Goal: Transaction & Acquisition: Purchase product/service

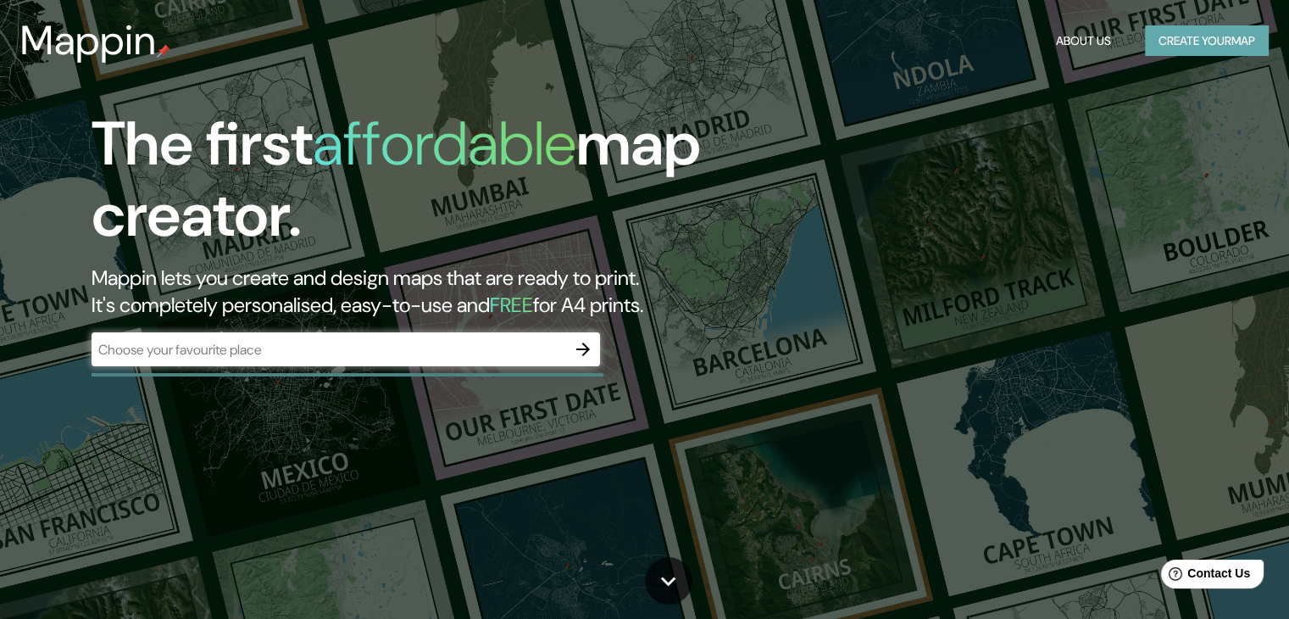
click at [1165, 29] on button "Create your map" at bounding box center [1207, 40] width 124 height 31
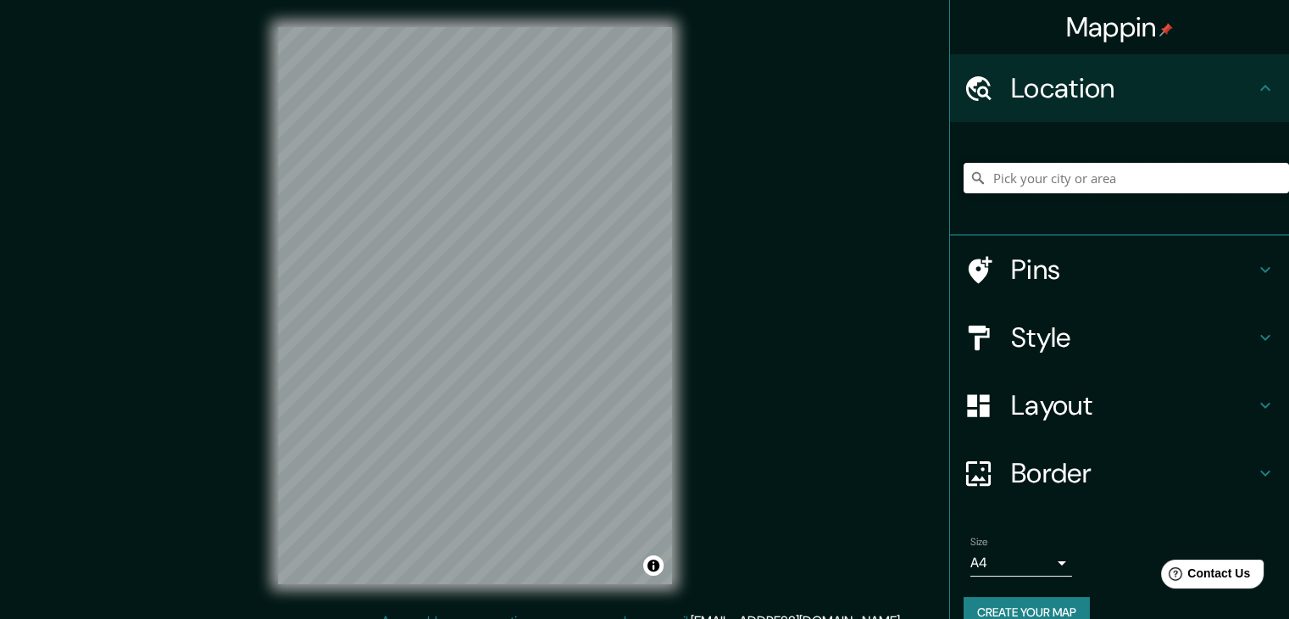
click at [1033, 190] on input "Pick your city or area" at bounding box center [1126, 178] width 325 height 31
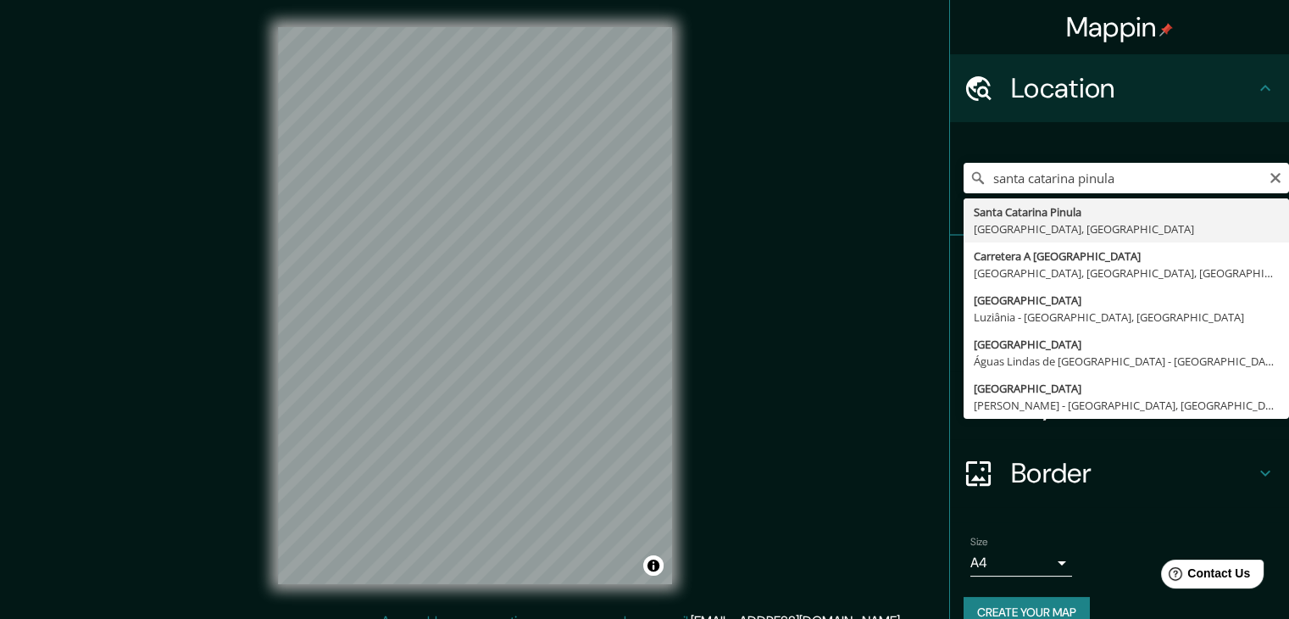
type input "[GEOGRAPHIC_DATA], [GEOGRAPHIC_DATA], [GEOGRAPHIC_DATA]"
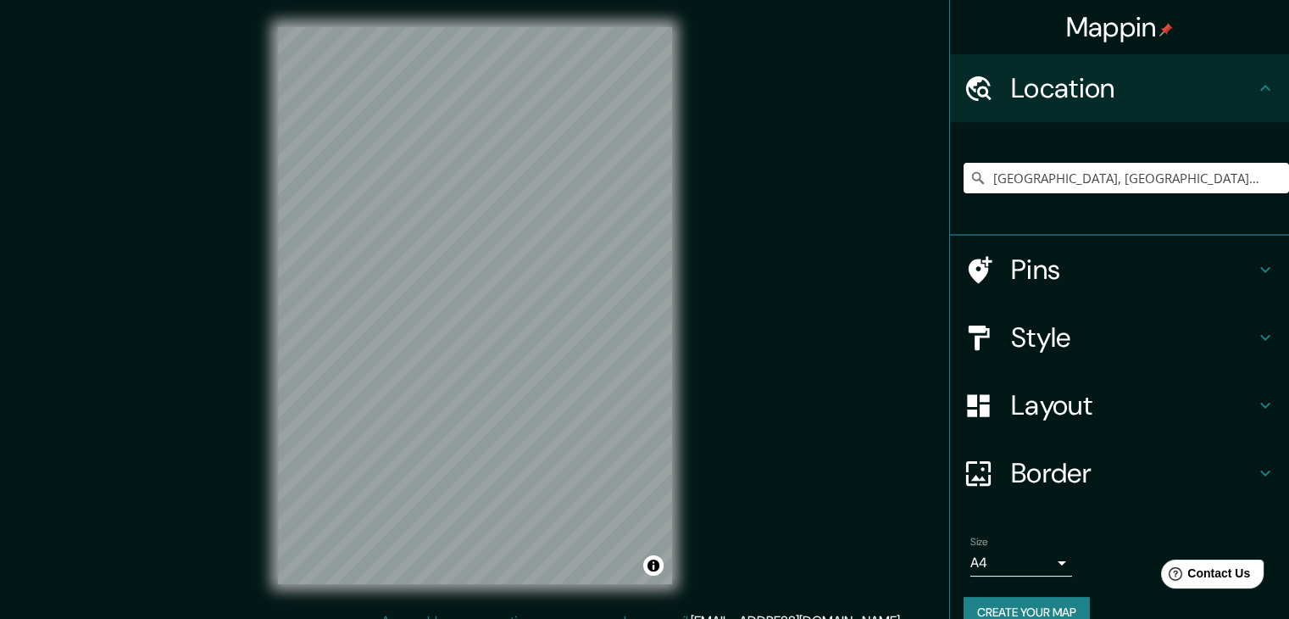
click at [1255, 262] on icon at bounding box center [1265, 269] width 20 height 20
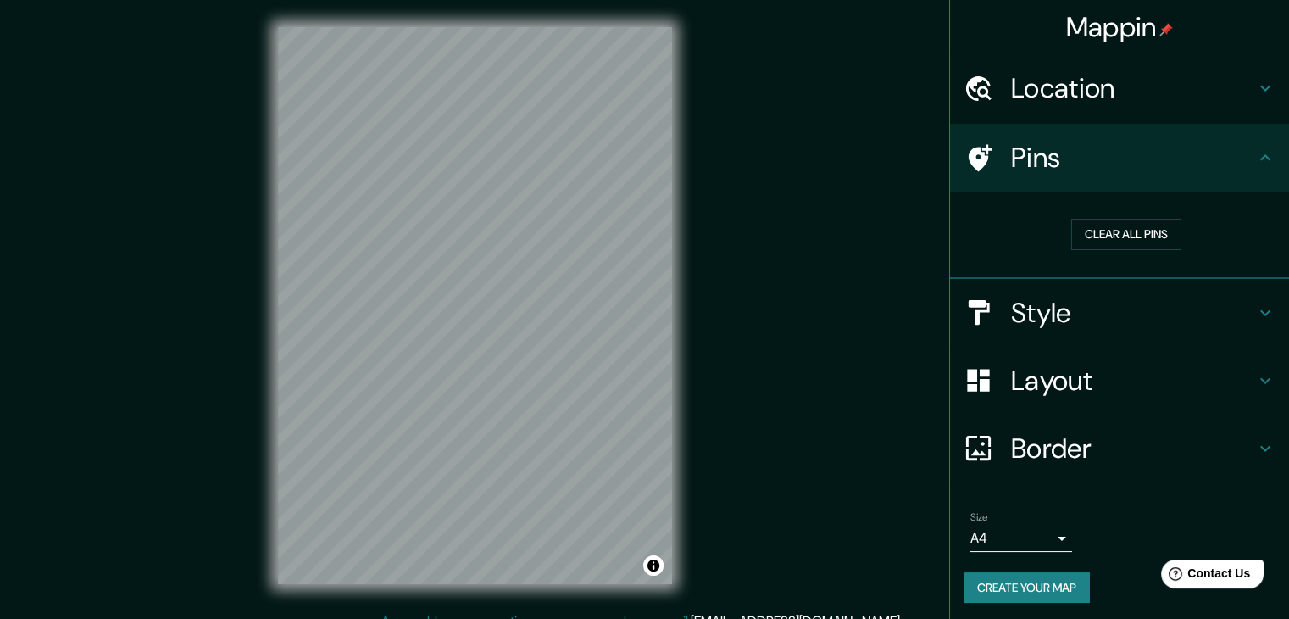
click at [1058, 158] on h4 "Pins" at bounding box center [1133, 158] width 244 height 34
click at [1091, 232] on button "Clear all pins" at bounding box center [1126, 234] width 110 height 31
click at [1240, 309] on h4 "Style" at bounding box center [1133, 313] width 244 height 34
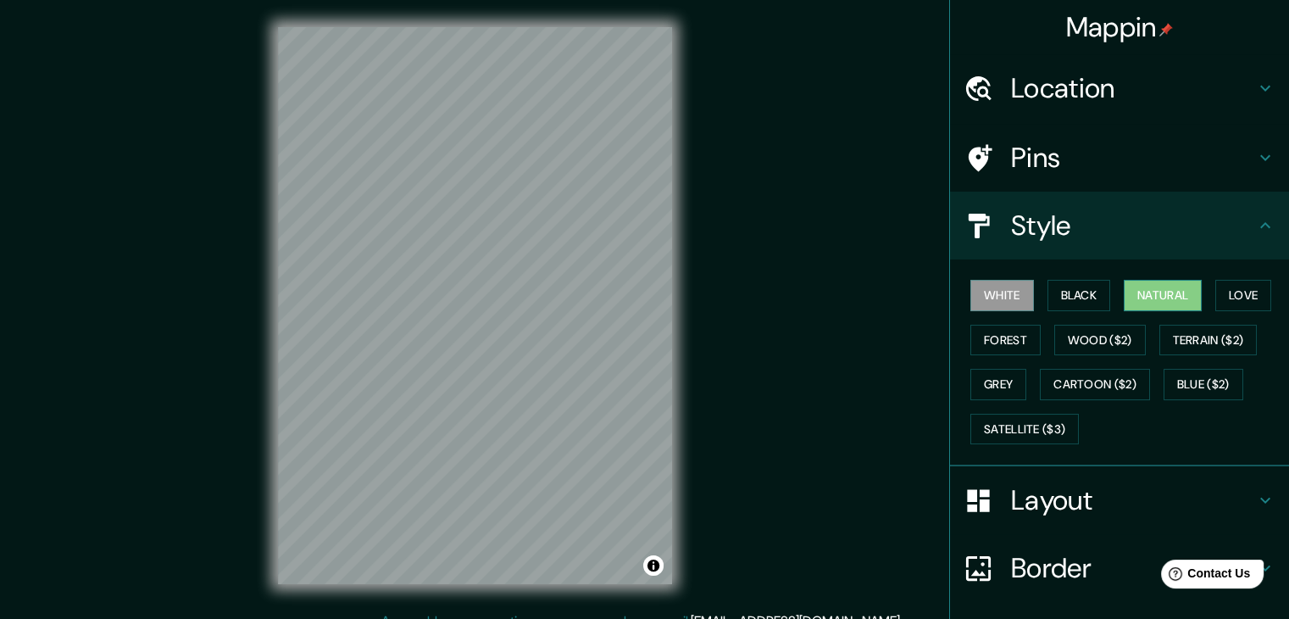
click at [1154, 289] on button "Natural" at bounding box center [1163, 295] width 78 height 31
click at [1230, 294] on button "Love" at bounding box center [1243, 295] width 56 height 31
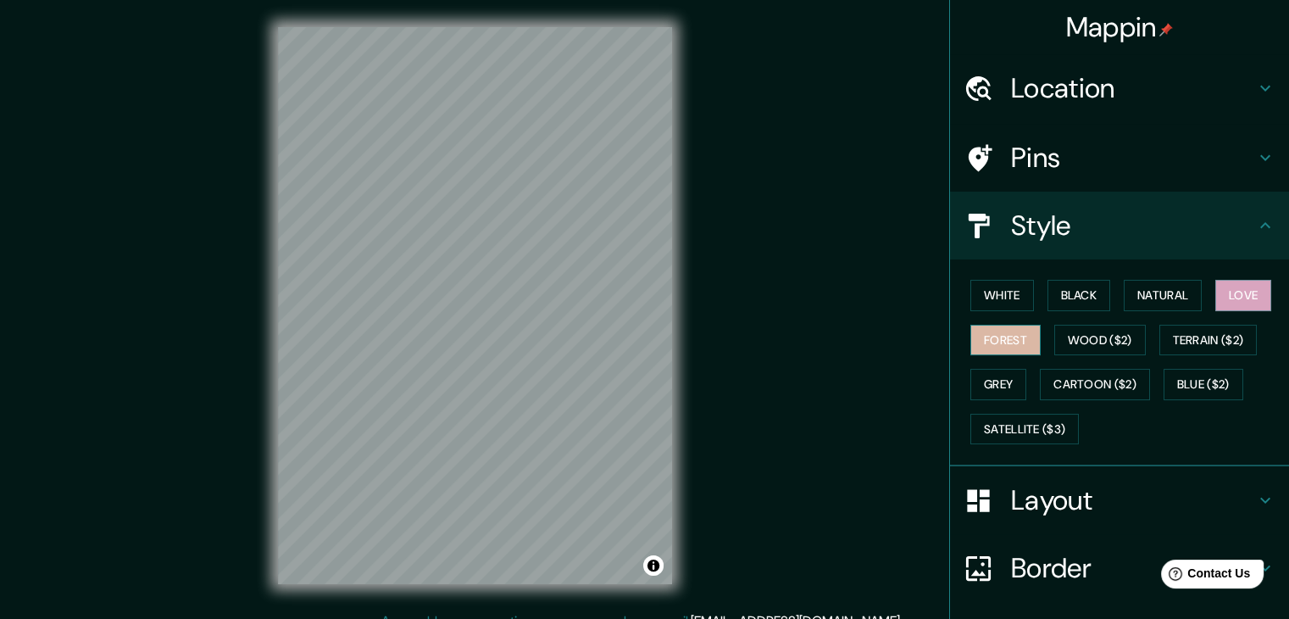
click at [1000, 327] on button "Forest" at bounding box center [1005, 340] width 70 height 31
click at [1067, 333] on button "Wood ($2)" at bounding box center [1100, 340] width 92 height 31
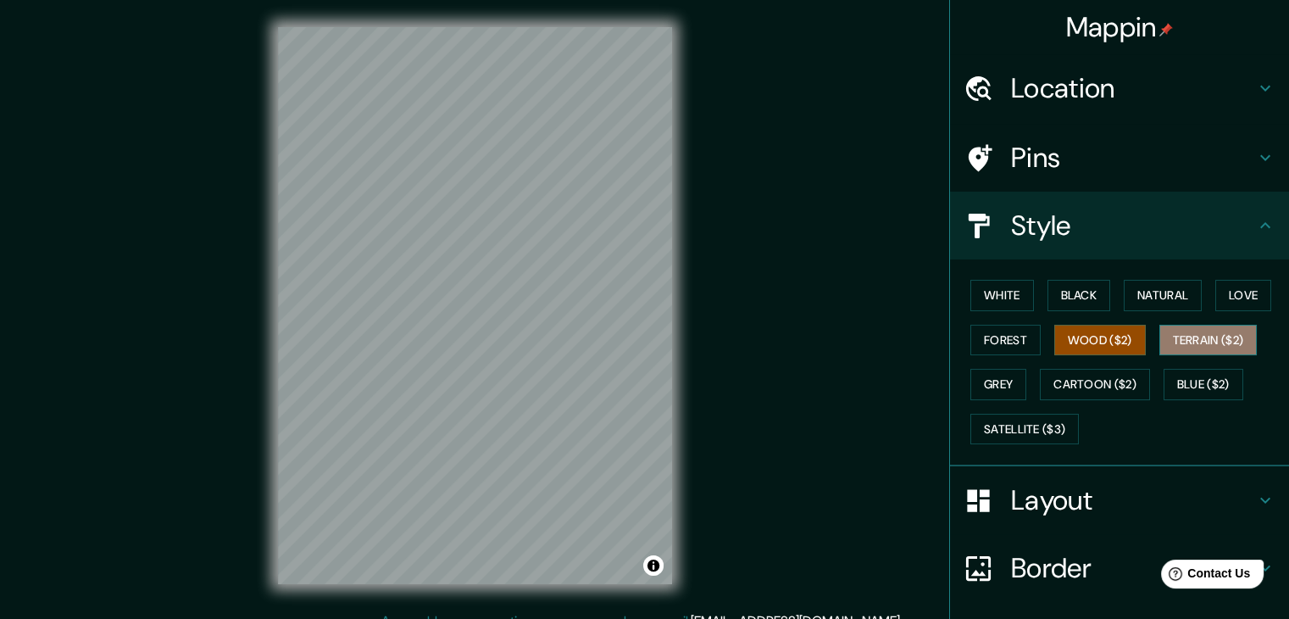
click at [1220, 333] on button "Terrain ($2)" at bounding box center [1208, 340] width 98 height 31
click at [999, 373] on button "Grey" at bounding box center [998, 384] width 56 height 31
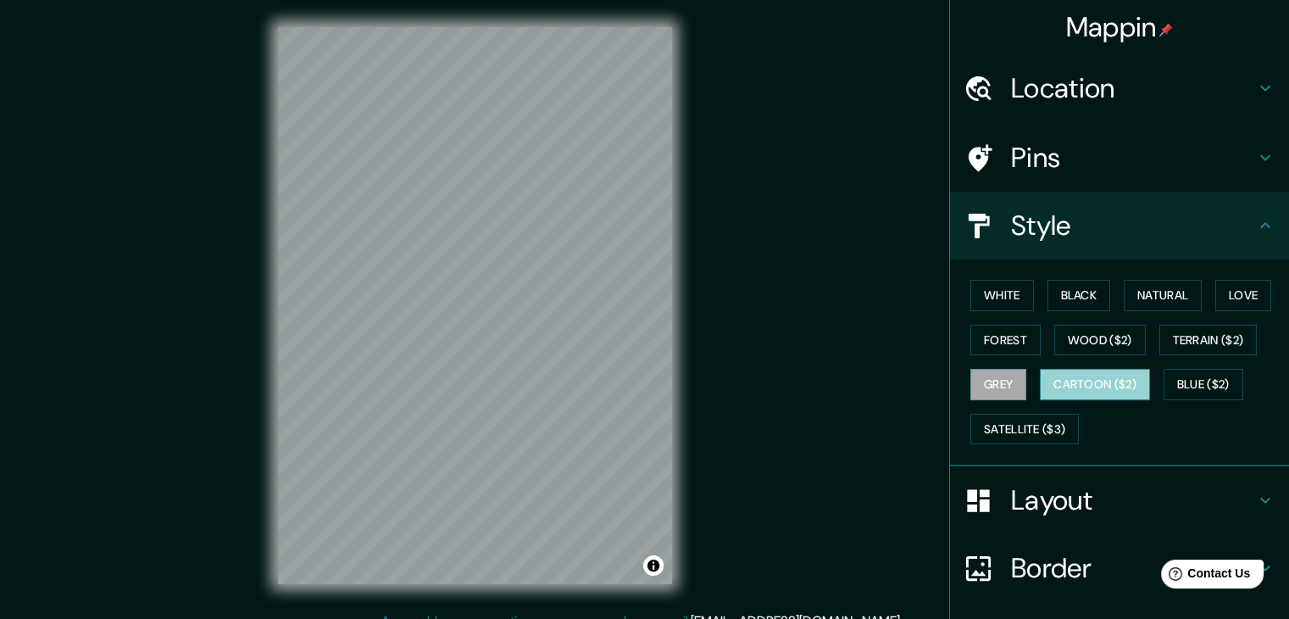
click at [1099, 377] on button "Cartoon ($2)" at bounding box center [1095, 384] width 110 height 31
click at [1207, 372] on button "Blue ($2)" at bounding box center [1204, 384] width 80 height 31
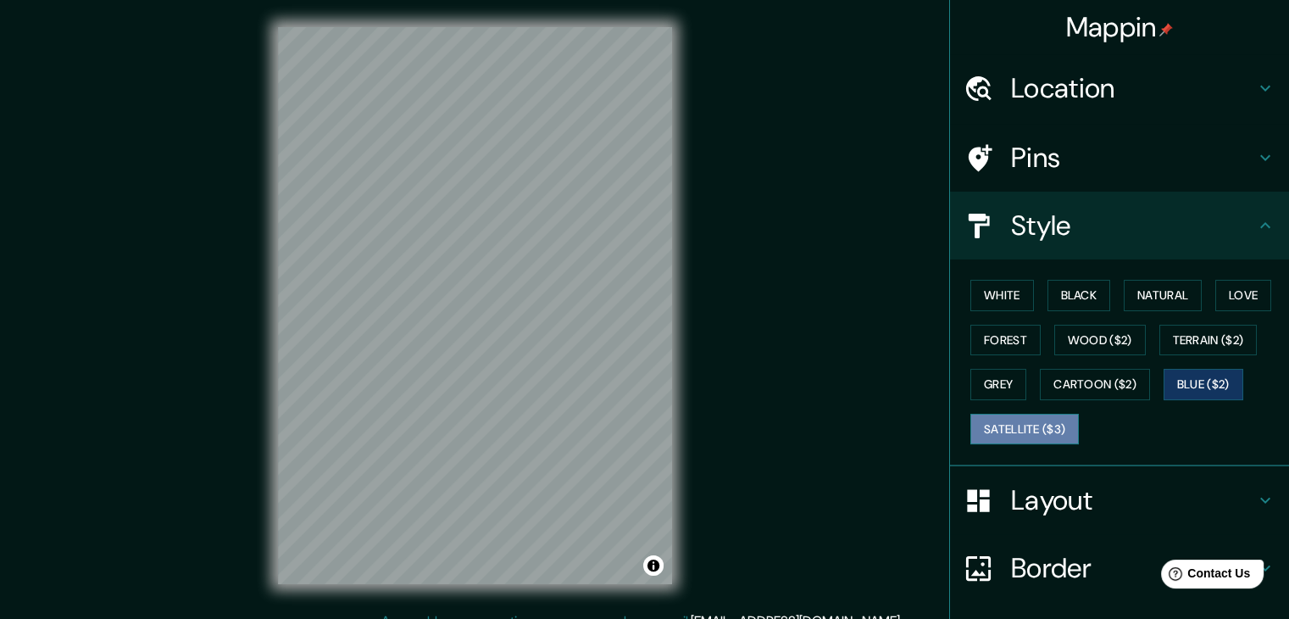
click at [1044, 426] on button "Satellite ($3)" at bounding box center [1024, 429] width 108 height 31
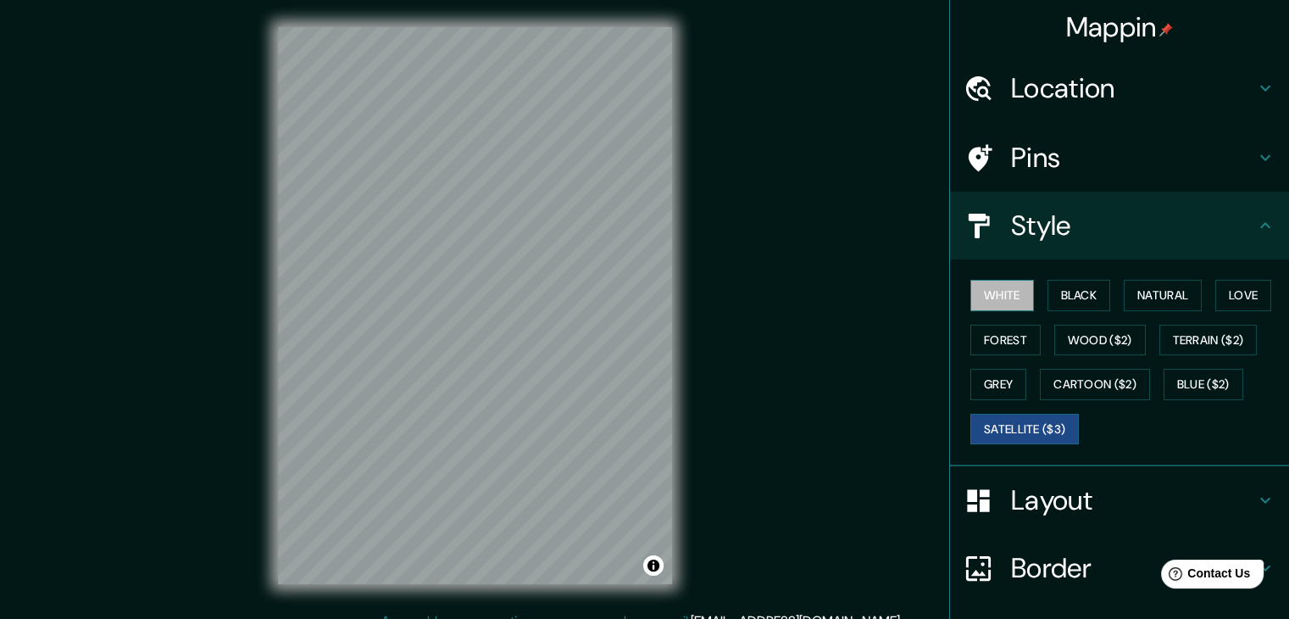
click at [970, 291] on button "White" at bounding box center [1002, 295] width 64 height 31
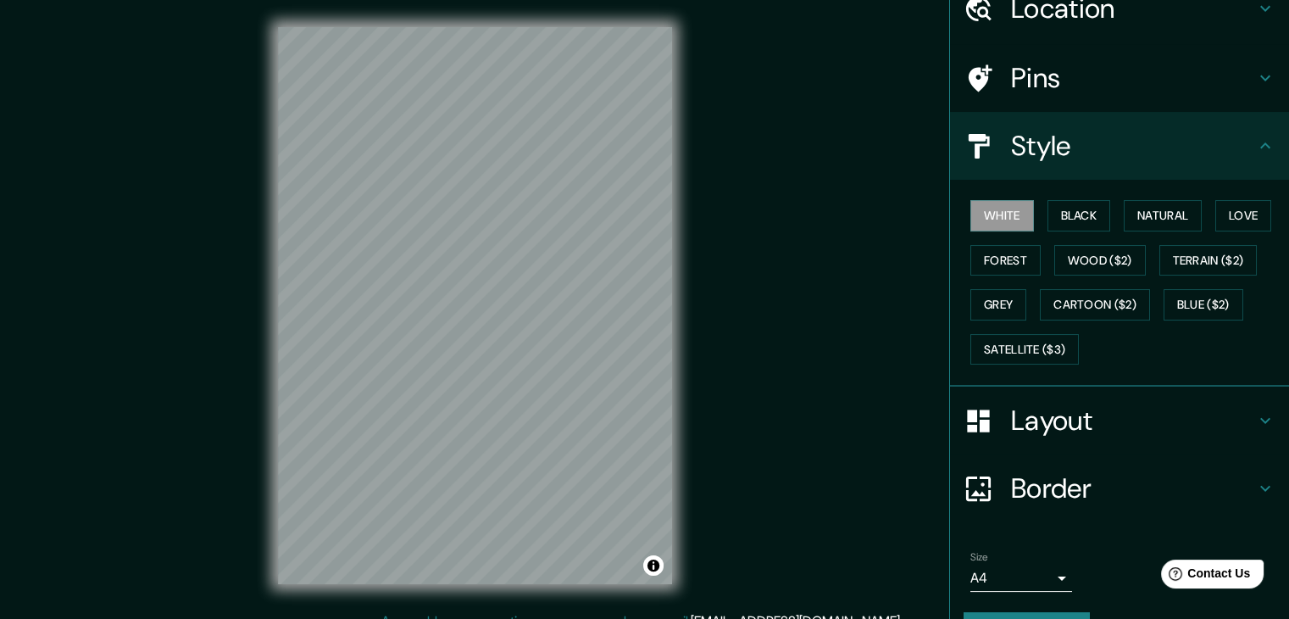
scroll to position [85, 0]
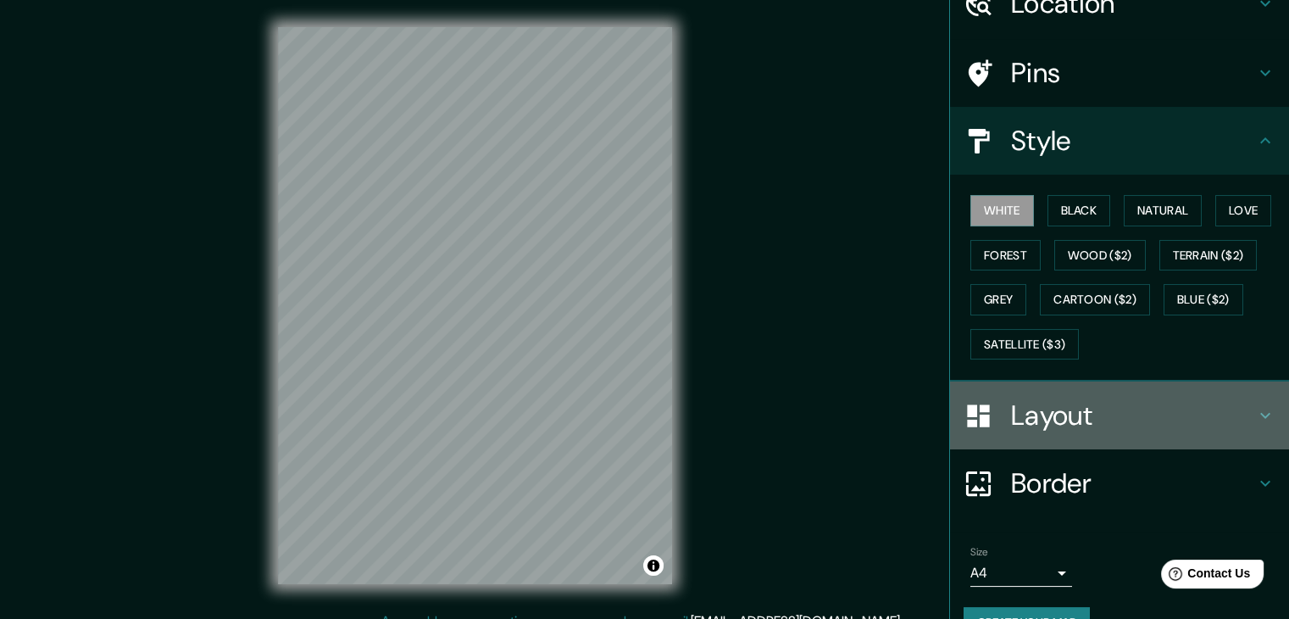
click at [1112, 429] on h4 "Layout" at bounding box center [1133, 415] width 244 height 34
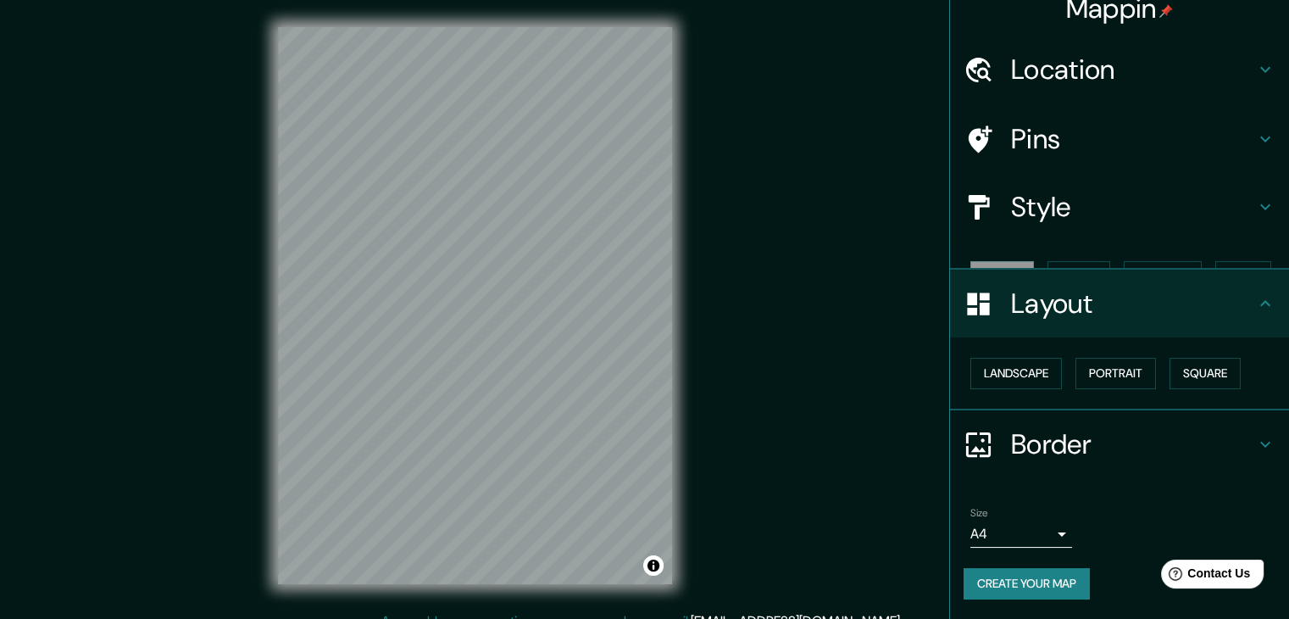
scroll to position [0, 0]
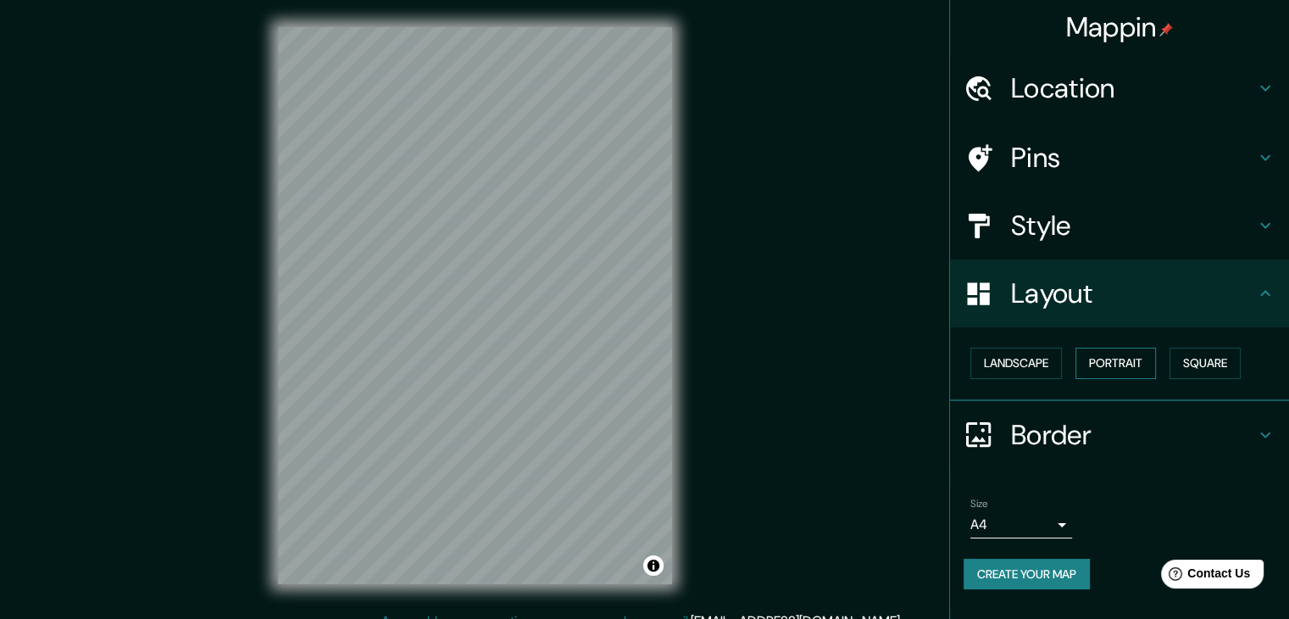
click at [1097, 367] on button "Portrait" at bounding box center [1115, 362] width 81 height 31
click at [1187, 362] on button "Square" at bounding box center [1204, 362] width 71 height 31
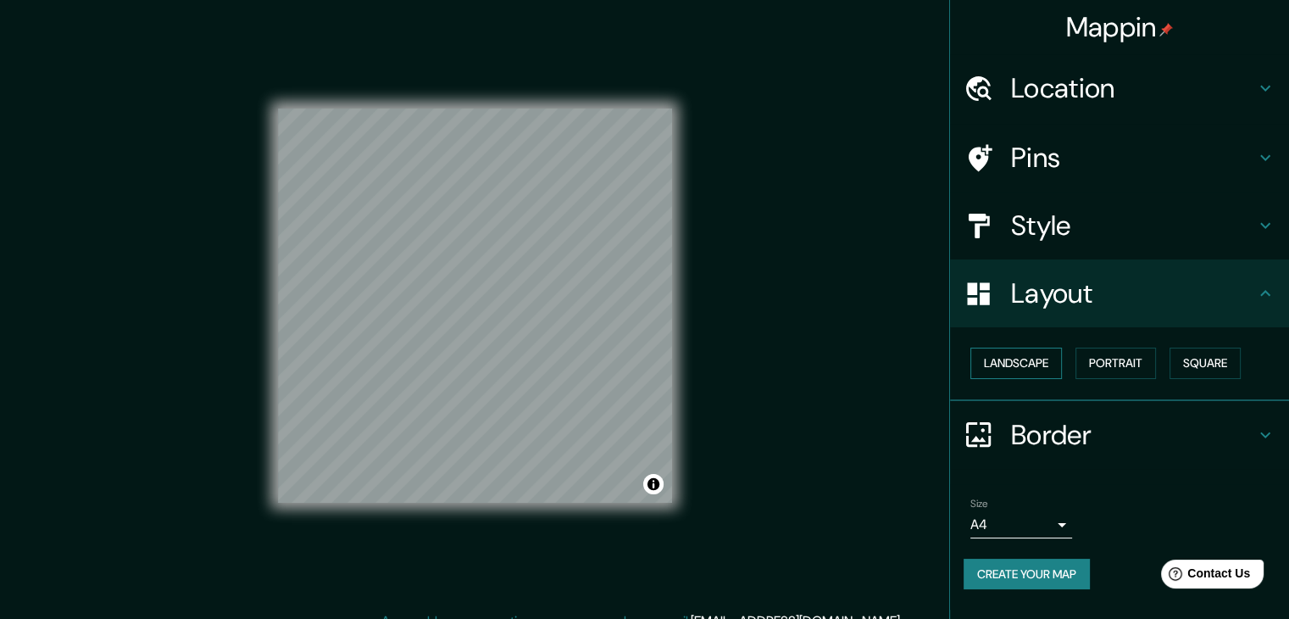
click at [1044, 356] on button "Landscape" at bounding box center [1016, 362] width 92 height 31
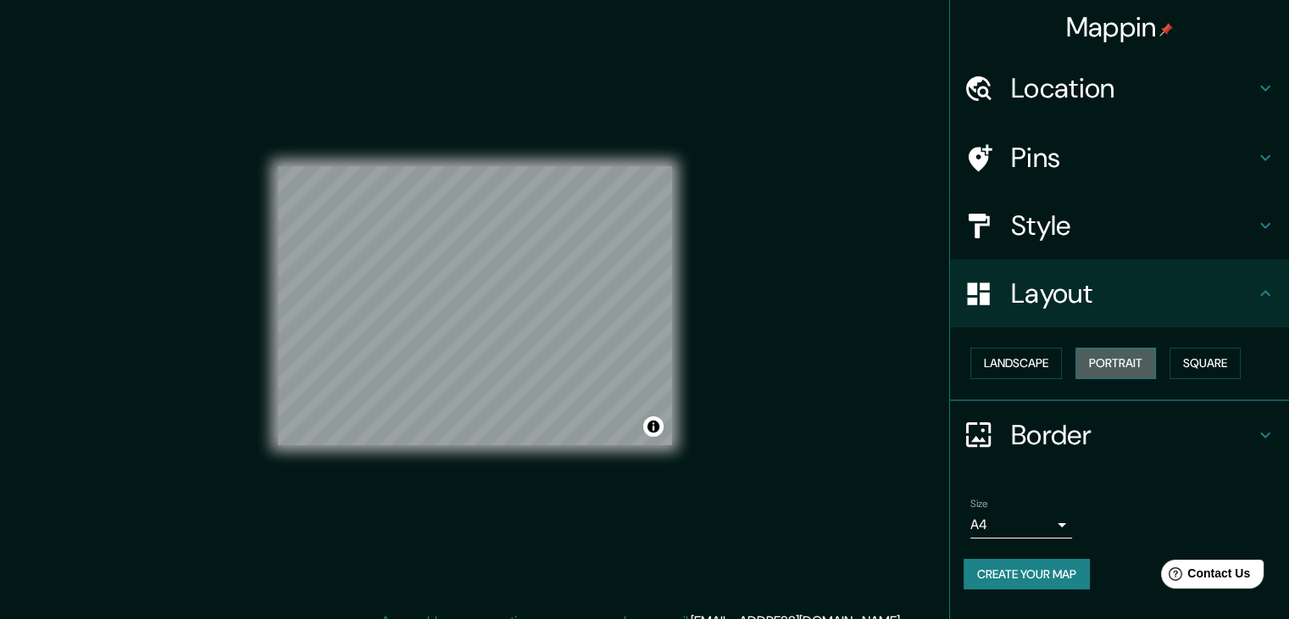
click at [1118, 358] on button "Portrait" at bounding box center [1115, 362] width 81 height 31
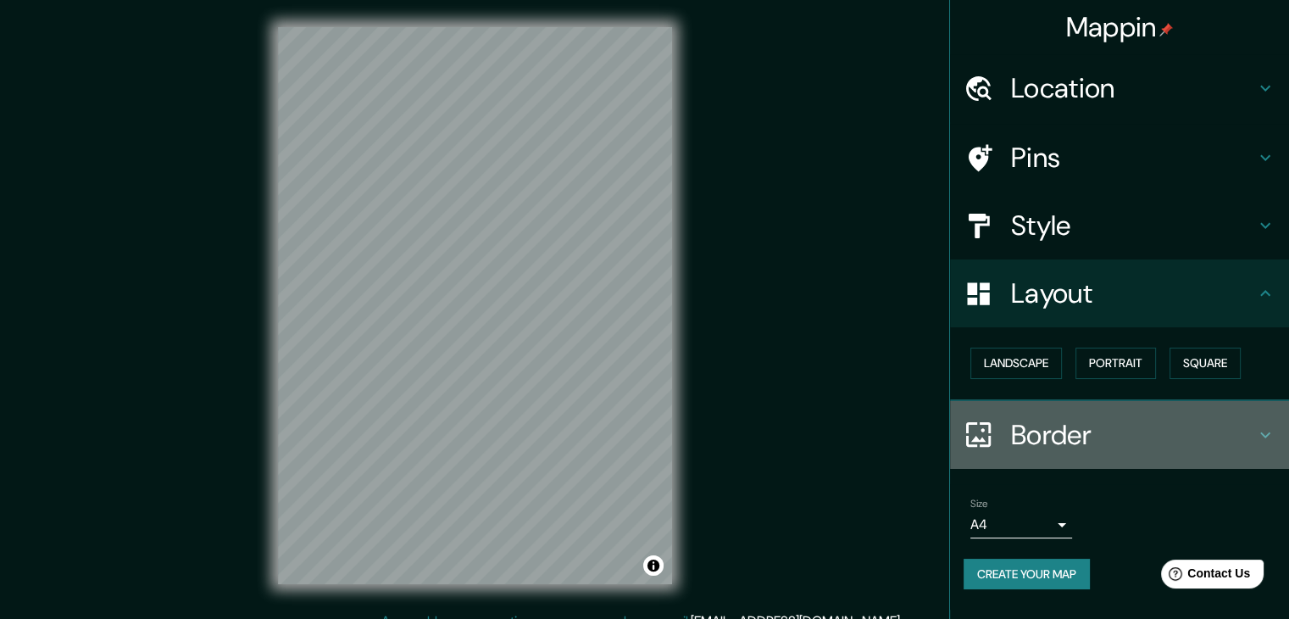
click at [1136, 418] on h4 "Border" at bounding box center [1133, 435] width 244 height 34
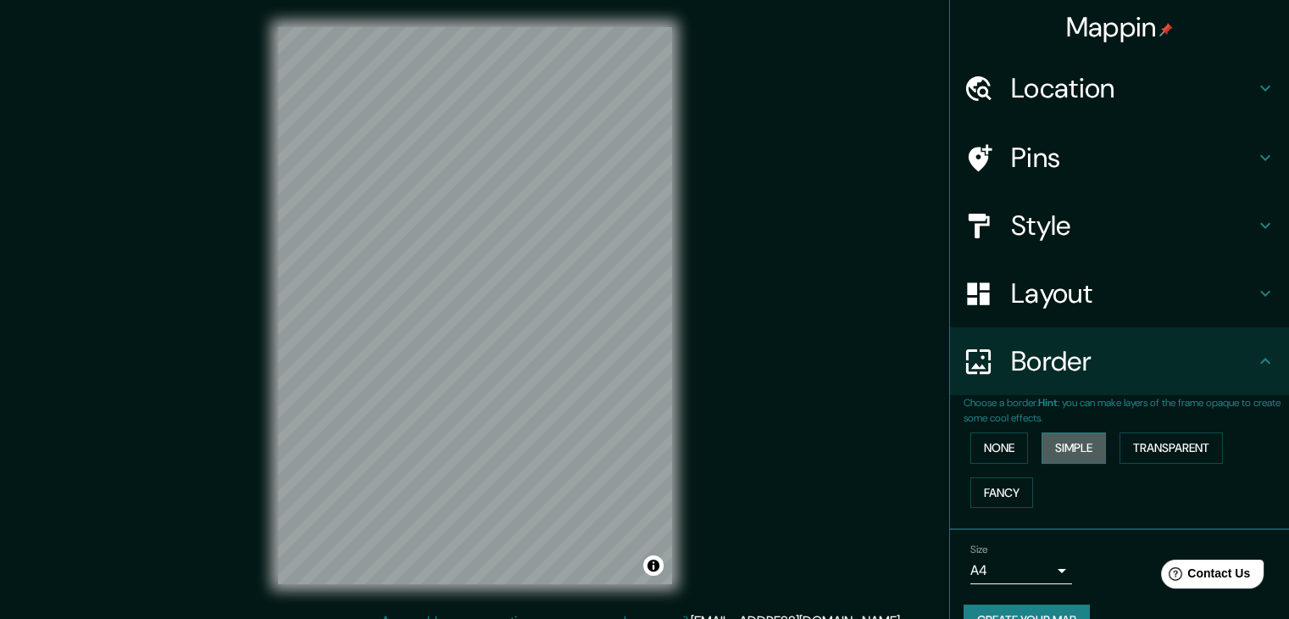
click at [1083, 437] on button "Simple" at bounding box center [1074, 447] width 64 height 31
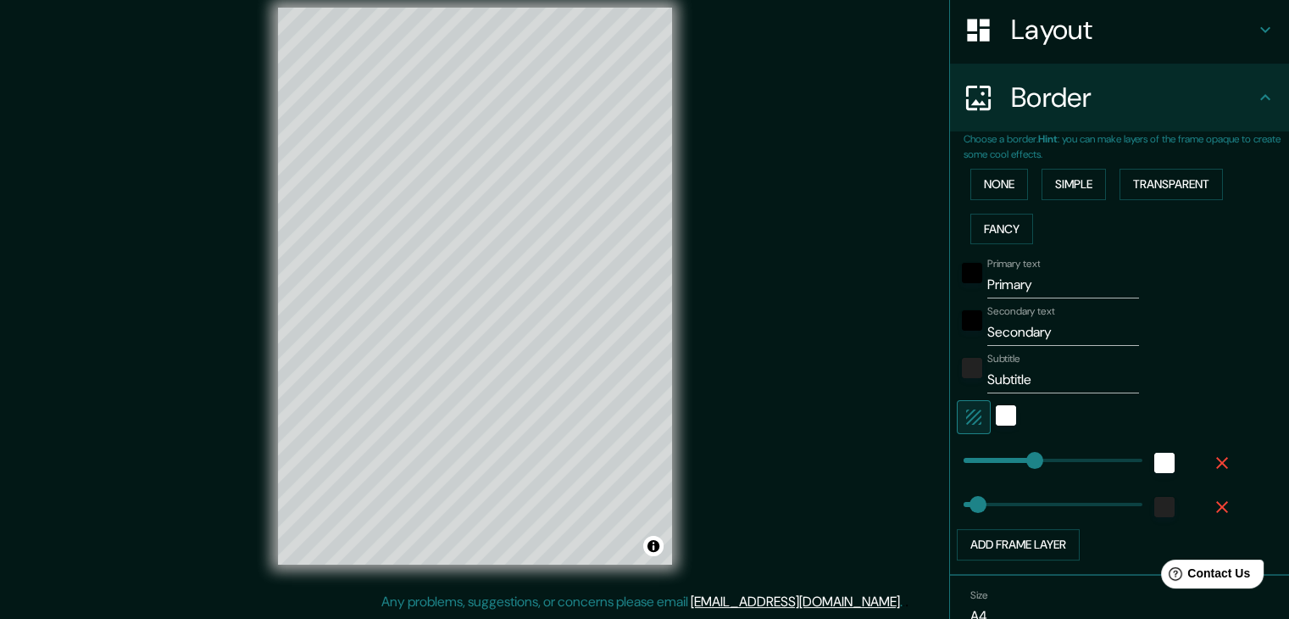
scroll to position [258, 0]
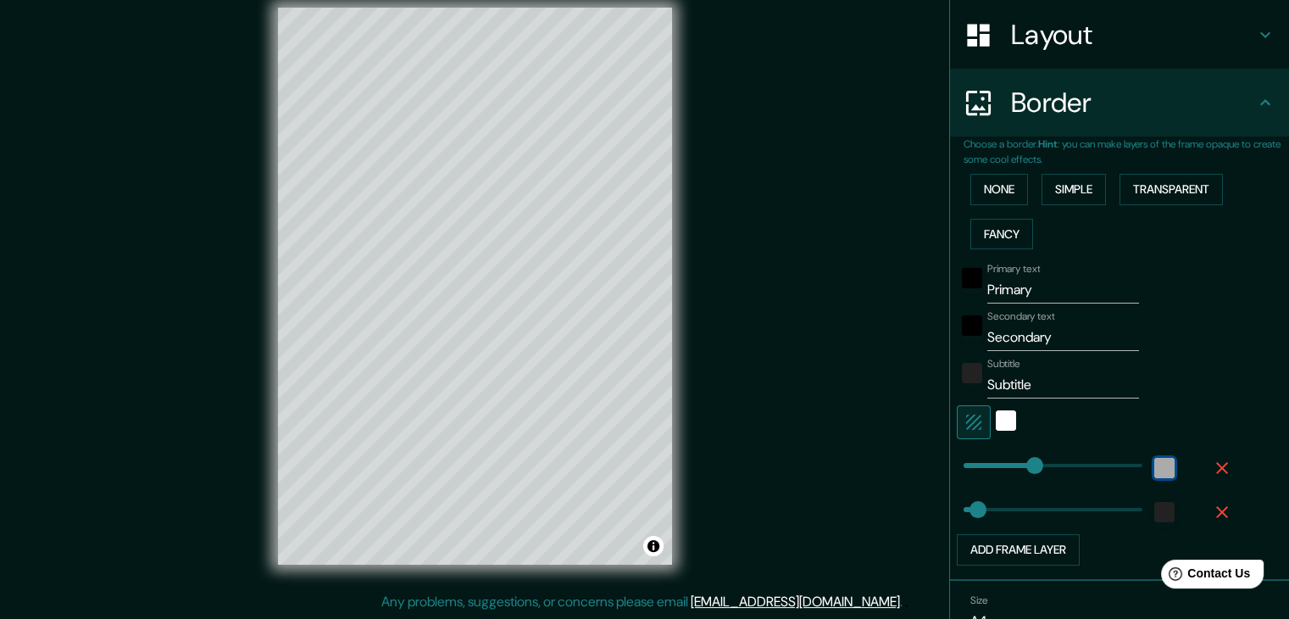
click at [1154, 460] on div "white" at bounding box center [1164, 468] width 20 height 20
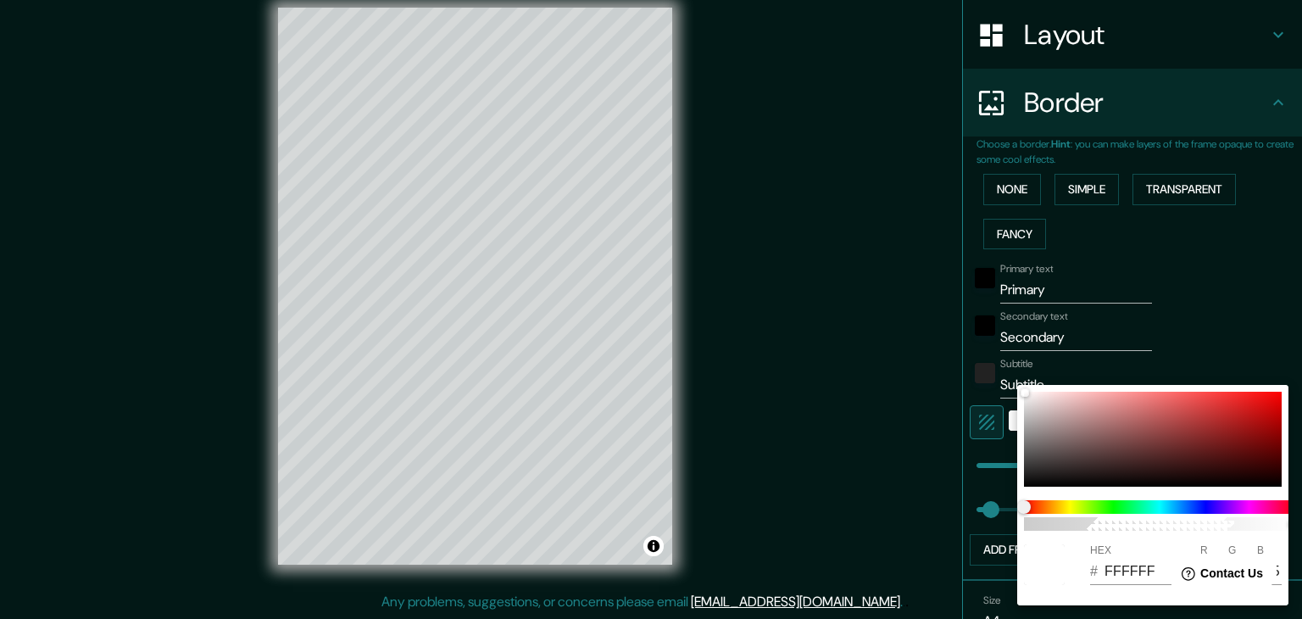
click at [1230, 338] on div at bounding box center [651, 309] width 1302 height 619
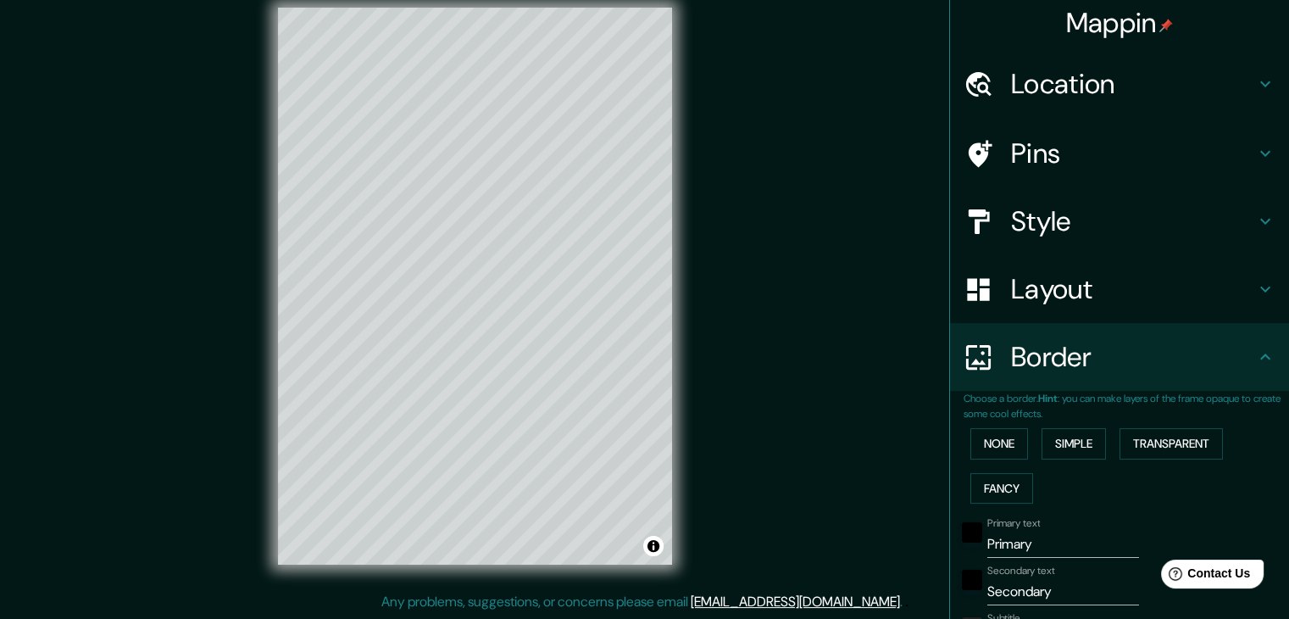
scroll to position [0, 0]
